Goal: Task Accomplishment & Management: Use online tool/utility

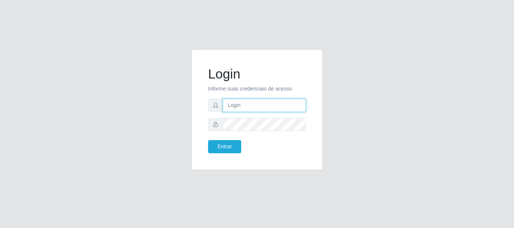
click at [272, 105] on input "text" at bounding box center [264, 105] width 83 height 13
type input "Ubiratan@confglacer"
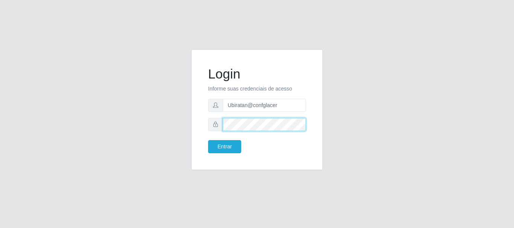
click at [208, 140] on button "Entrar" at bounding box center [224, 146] width 33 height 13
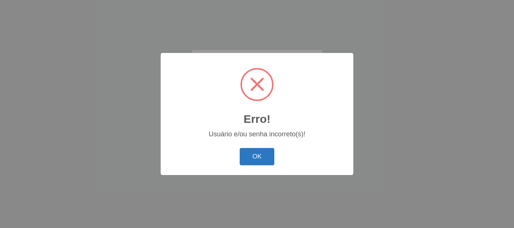
click at [258, 161] on button "OK" at bounding box center [256, 157] width 35 height 18
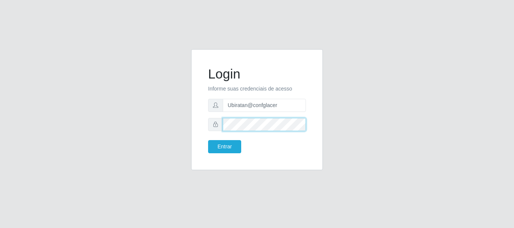
click at [208, 140] on button "Entrar" at bounding box center [224, 146] width 33 height 13
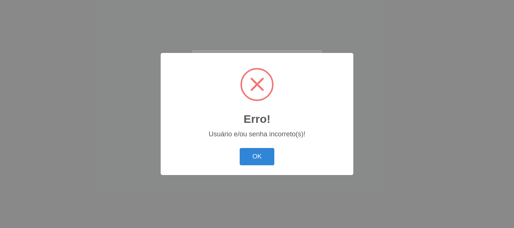
click at [236, 141] on div "Erro! × Usuário e/ou senha incorreto(s)! OK Cancel" at bounding box center [257, 114] width 192 height 122
click at [248, 163] on button "OK" at bounding box center [256, 157] width 35 height 18
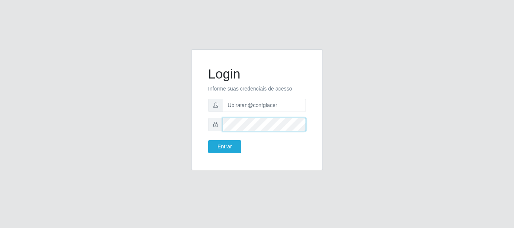
click at [214, 123] on div at bounding box center [257, 124] width 98 height 13
click at [208, 140] on button "Entrar" at bounding box center [224, 146] width 33 height 13
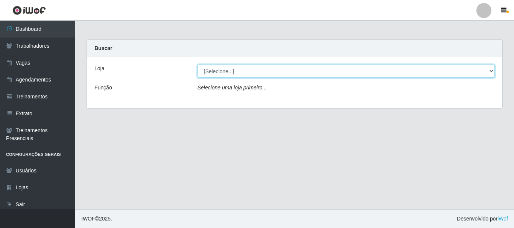
click at [490, 73] on select "[Selecione...] Glace Real Confeitaria" at bounding box center [345, 71] width 297 height 13
select select "445"
click at [197, 65] on select "[Selecione...] Glace Real Confeitaria" at bounding box center [345, 71] width 297 height 13
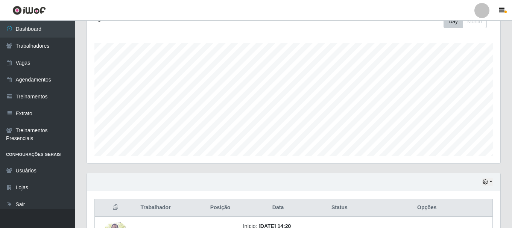
scroll to position [150, 0]
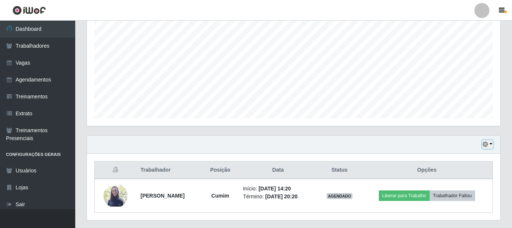
click at [485, 143] on icon "button" at bounding box center [484, 144] width 5 height 5
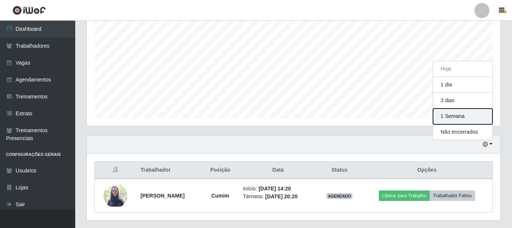
click at [462, 115] on button "1 Semana" at bounding box center [462, 117] width 59 height 16
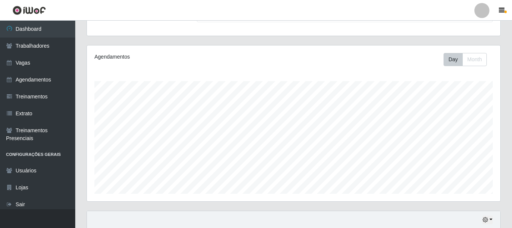
scroll to position [0, 0]
